Goal: Navigation & Orientation: Find specific page/section

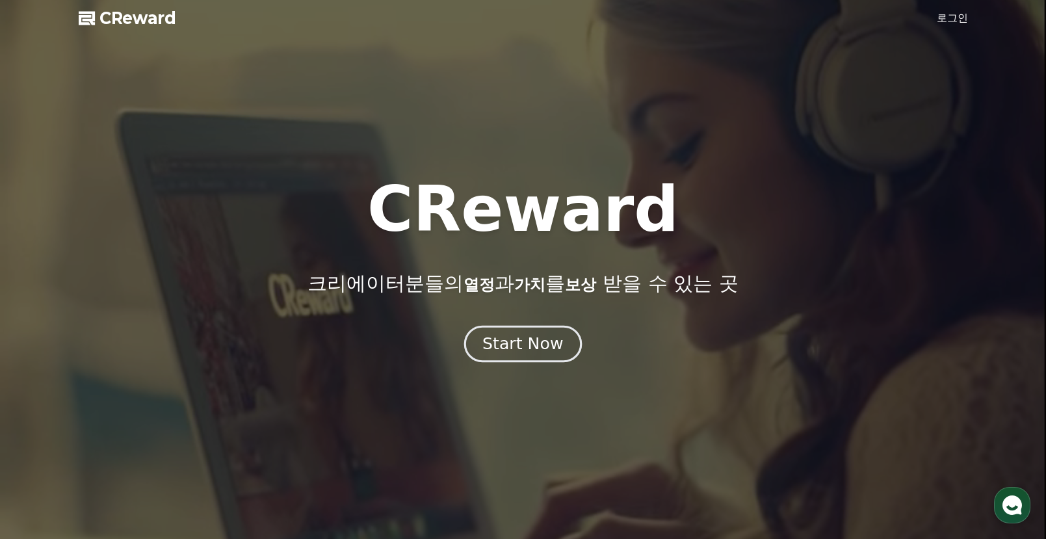
click at [509, 340] on div "Start Now" at bounding box center [523, 344] width 81 height 22
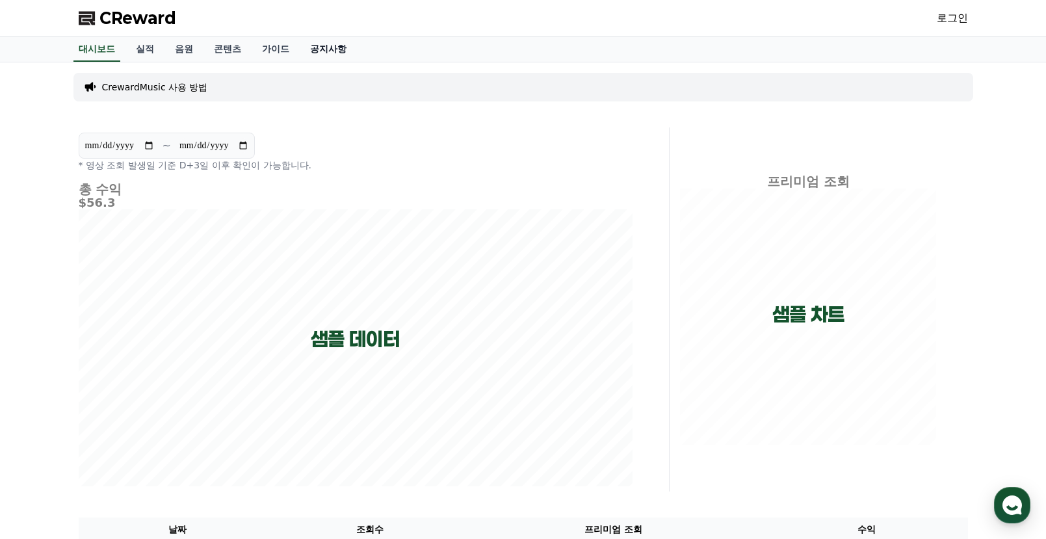
click at [309, 49] on link "공지사항" at bounding box center [328, 49] width 57 height 25
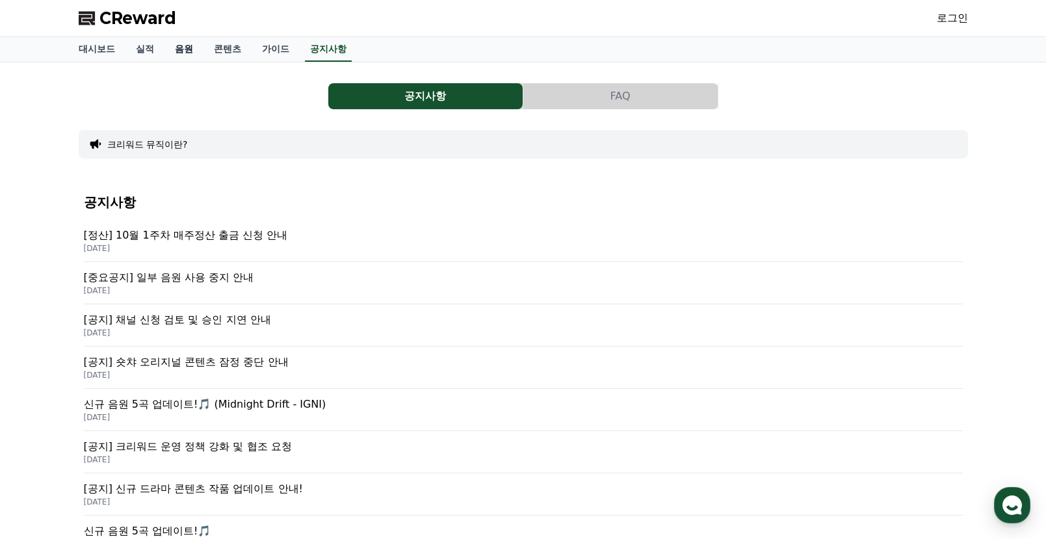
click at [172, 48] on link "음원" at bounding box center [184, 49] width 39 height 25
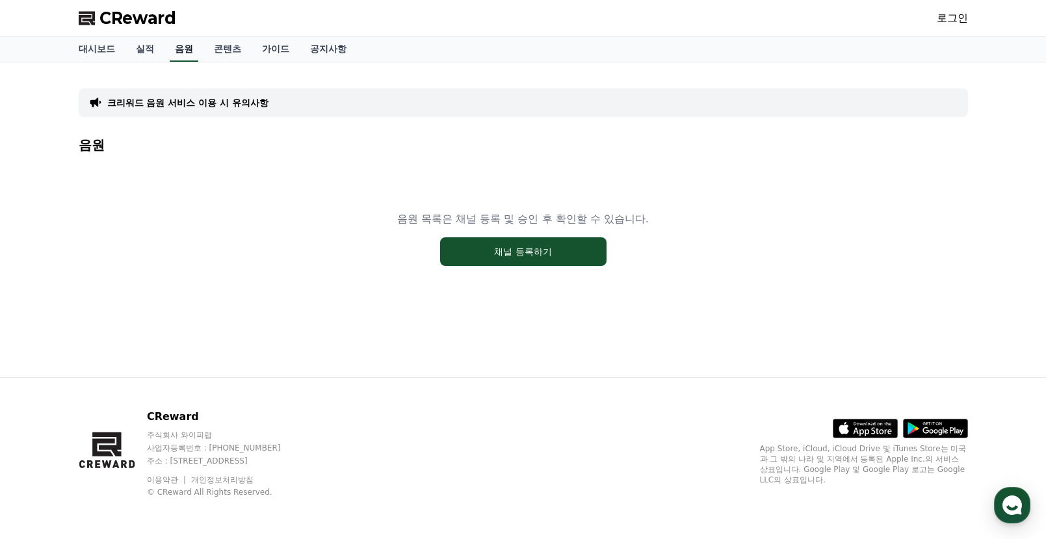
click at [183, 49] on link "음원" at bounding box center [184, 49] width 29 height 25
